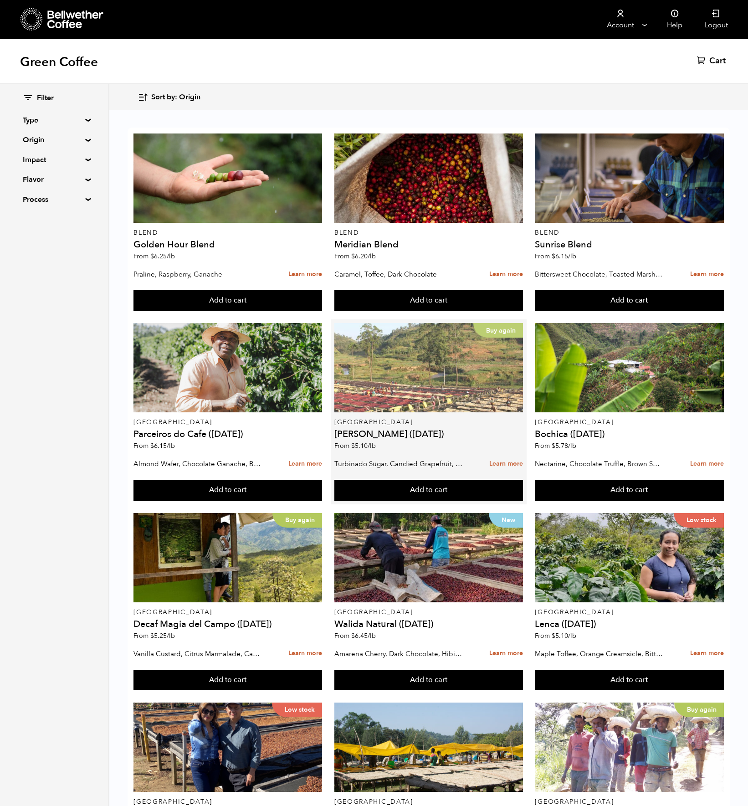
click at [408, 398] on div "Buy again" at bounding box center [428, 367] width 189 height 89
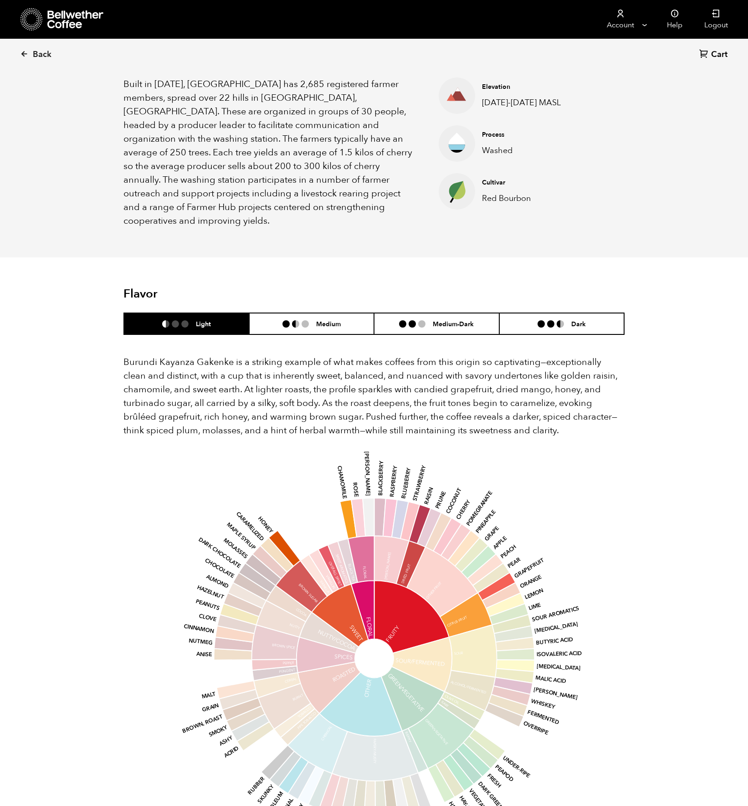
scroll to position [319, 0]
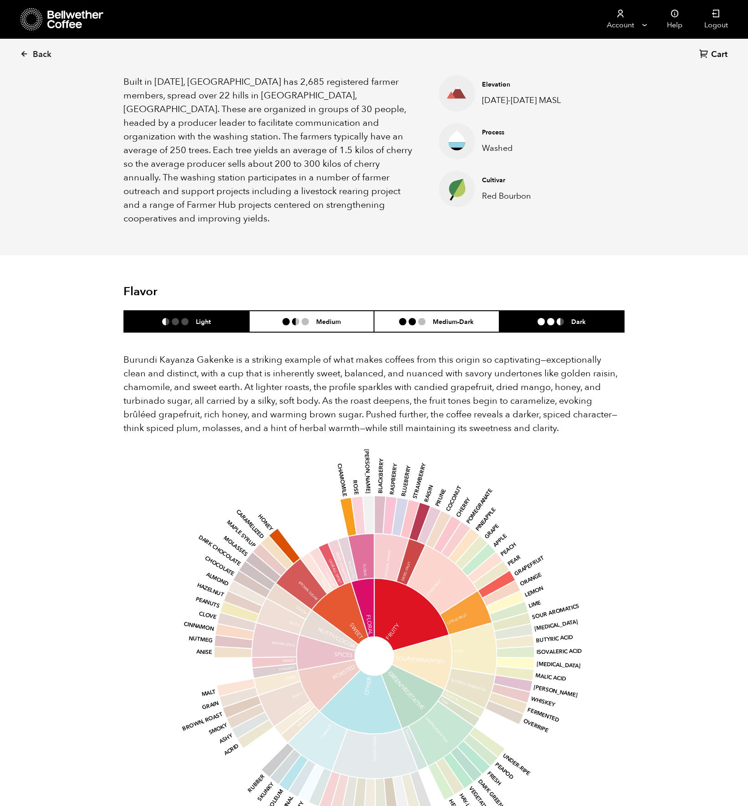
click at [555, 311] on li "Dark" at bounding box center [561, 321] width 125 height 21
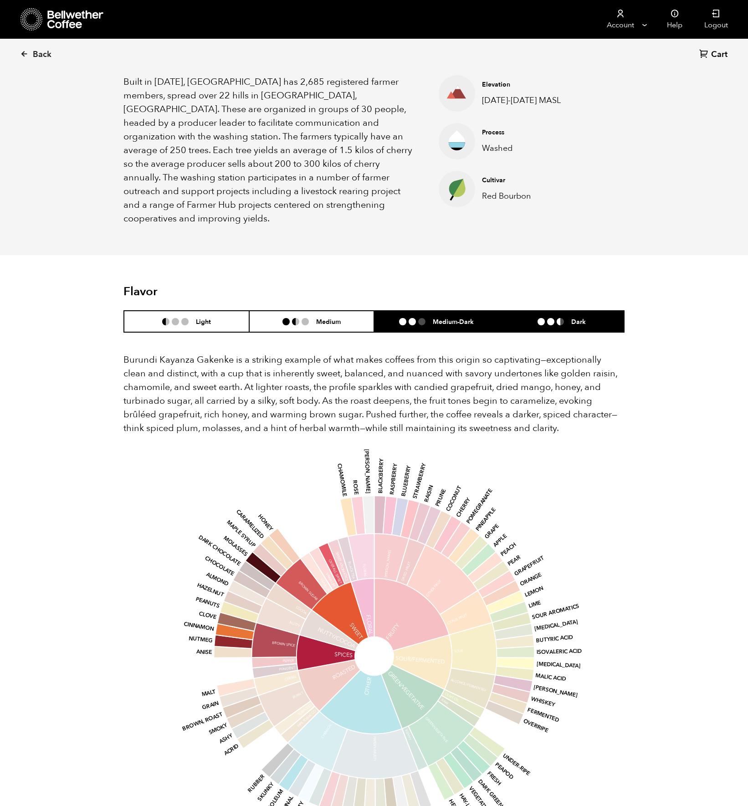
click at [461, 318] on h6 "Medium-Dark" at bounding box center [453, 322] width 41 height 8
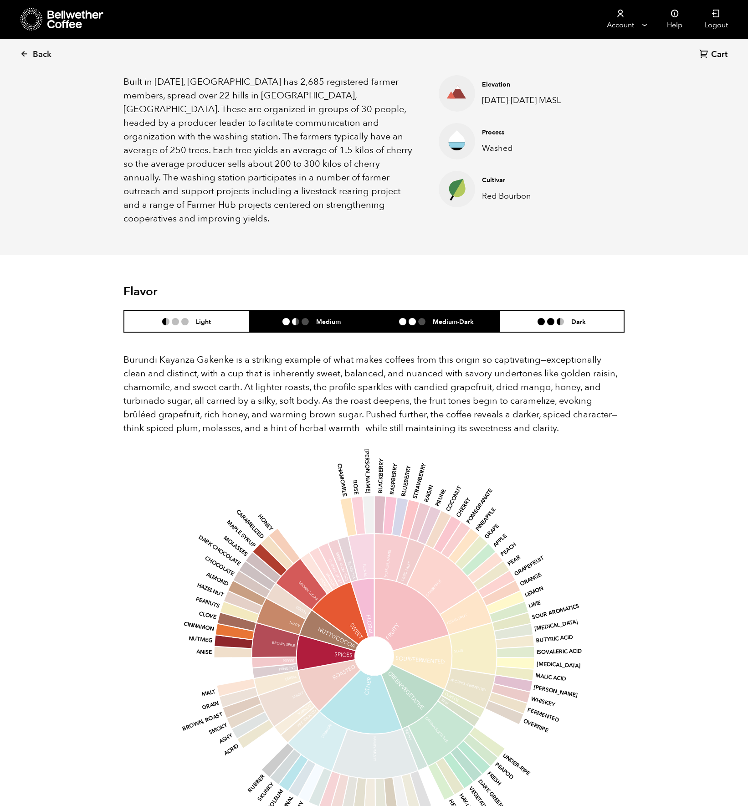
click at [336, 318] on h6 "Medium" at bounding box center [328, 322] width 25 height 8
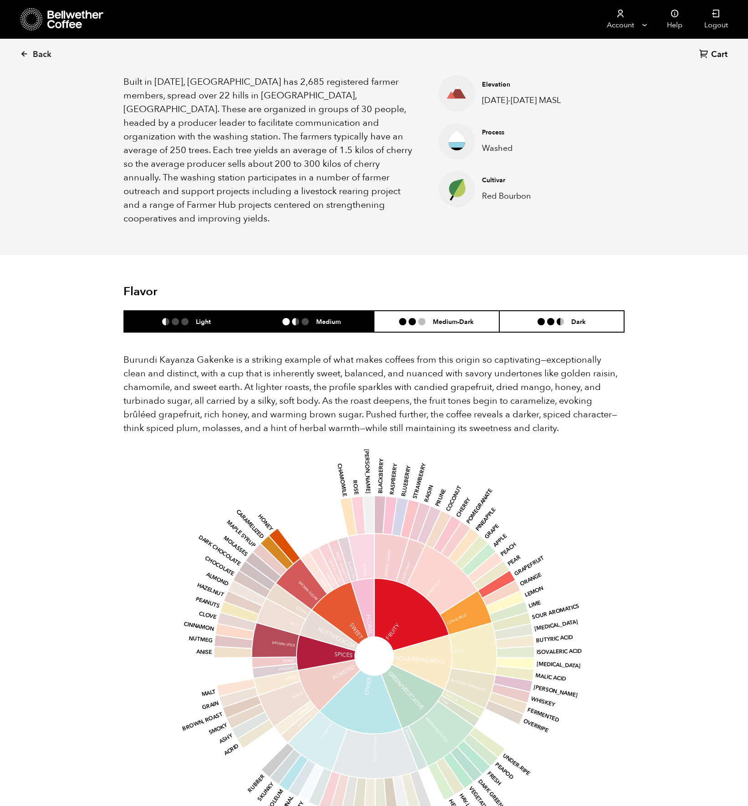
click at [201, 318] on h6 "Light" at bounding box center [203, 322] width 15 height 8
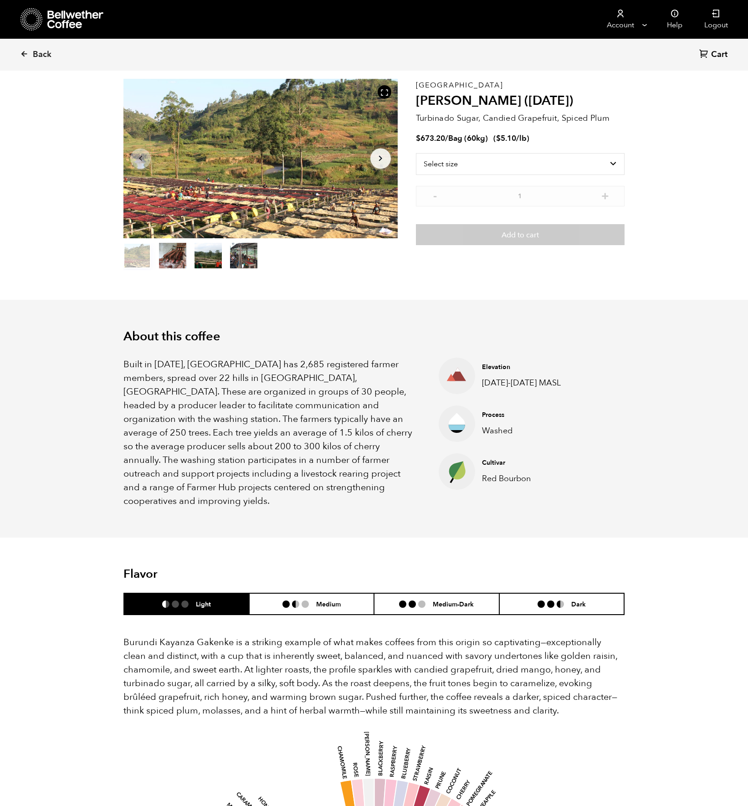
scroll to position [0, 0]
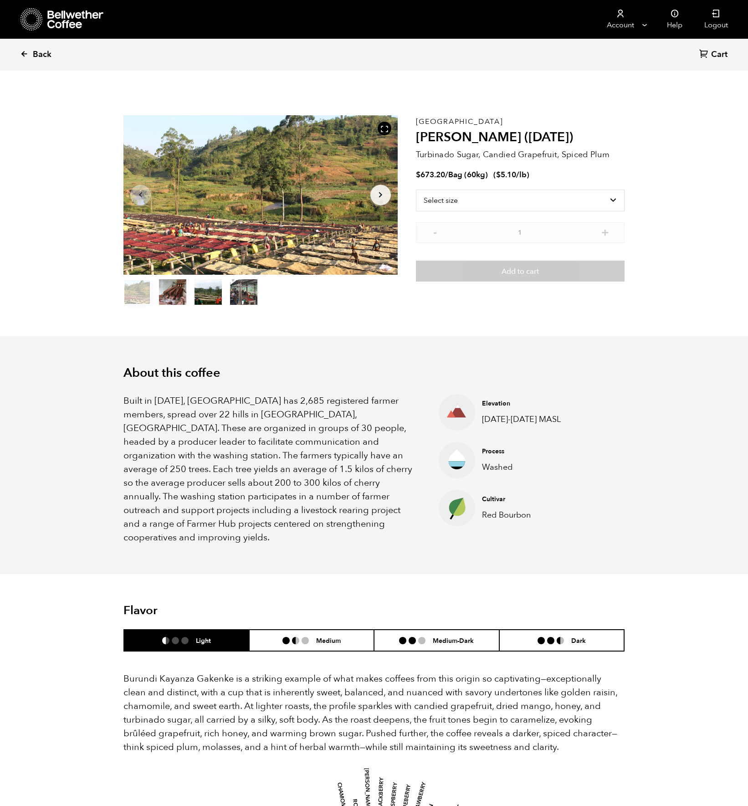
click at [24, 52] on icon at bounding box center [24, 54] width 8 height 8
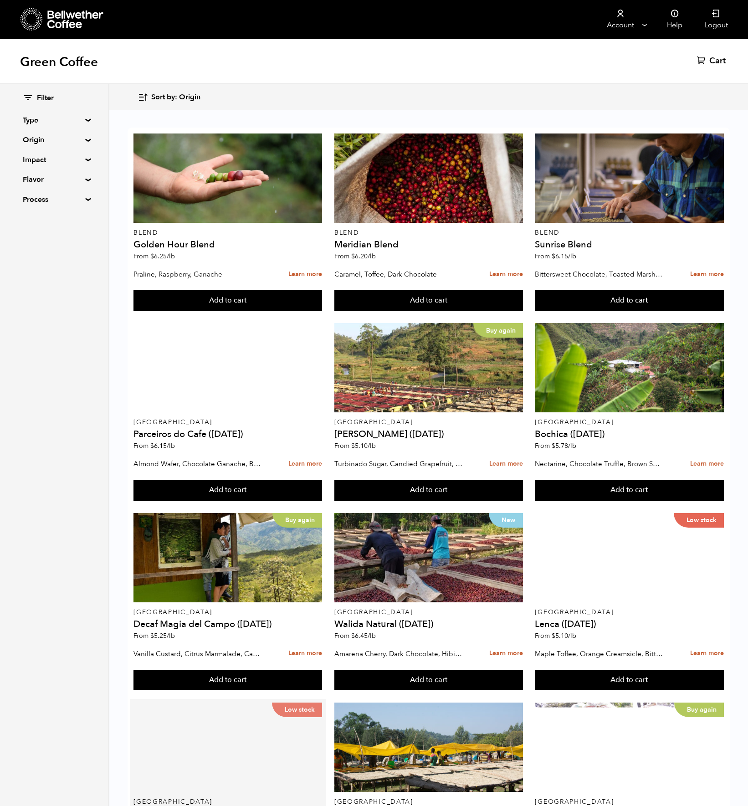
scroll to position [319, 0]
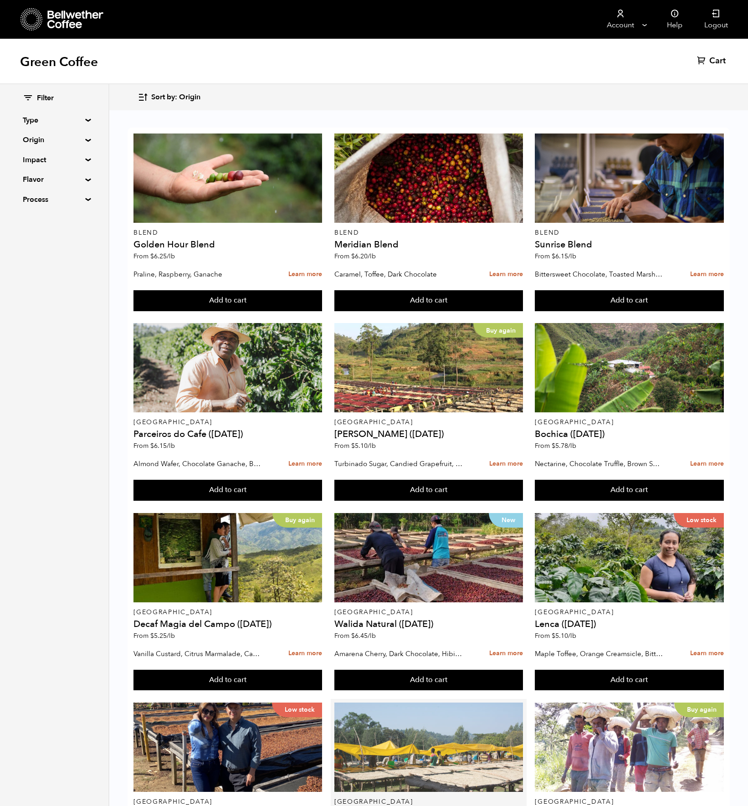
click at [425, 702] on div at bounding box center [428, 746] width 189 height 89
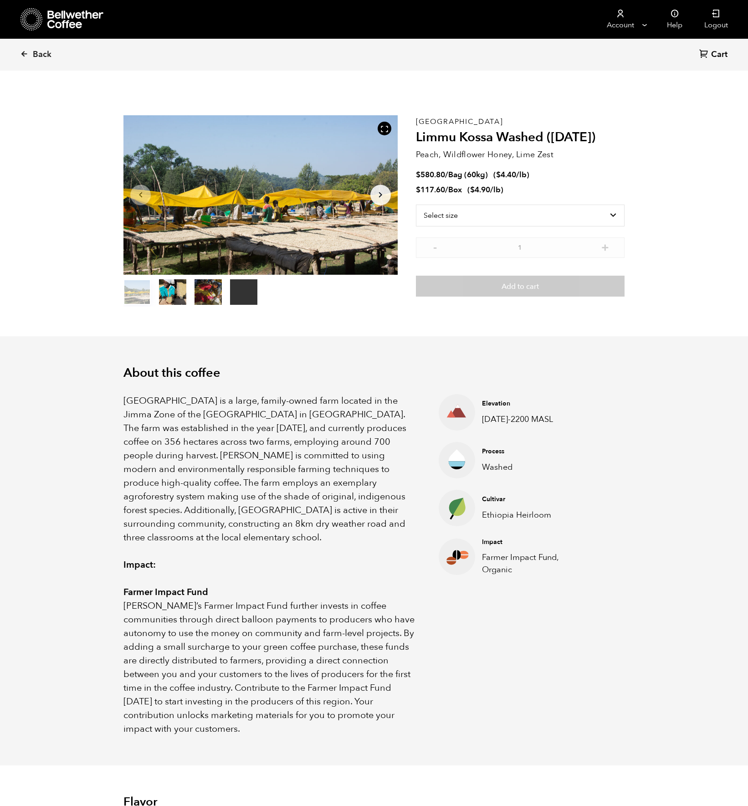
scroll to position [396, 485]
click at [21, 55] on icon at bounding box center [24, 54] width 8 height 8
